Goal: Navigation & Orientation: Find specific page/section

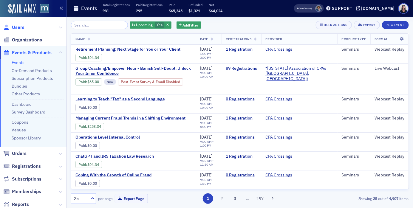
click at [19, 27] on span "Users" at bounding box center [18, 27] width 13 height 7
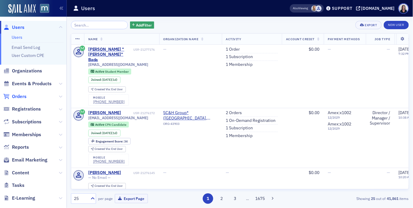
click at [20, 96] on span "Orders" at bounding box center [19, 96] width 15 height 7
